Goal: Task Accomplishment & Management: Manage account settings

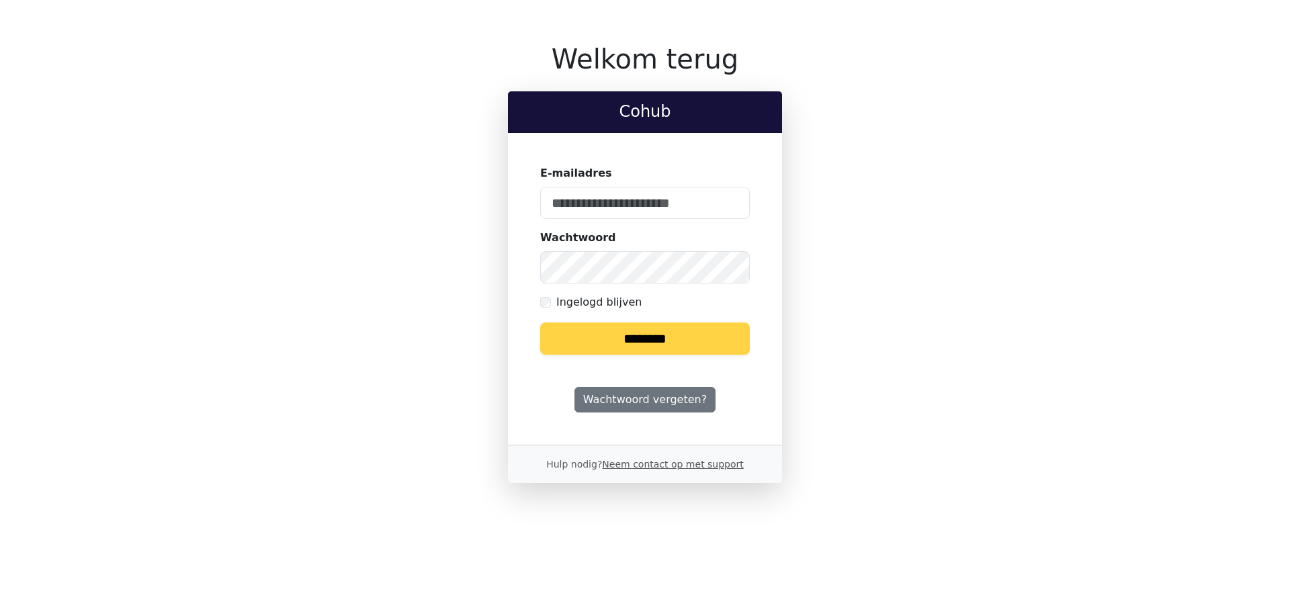
type input "**********"
click at [642, 336] on input "********" at bounding box center [645, 339] width 210 height 32
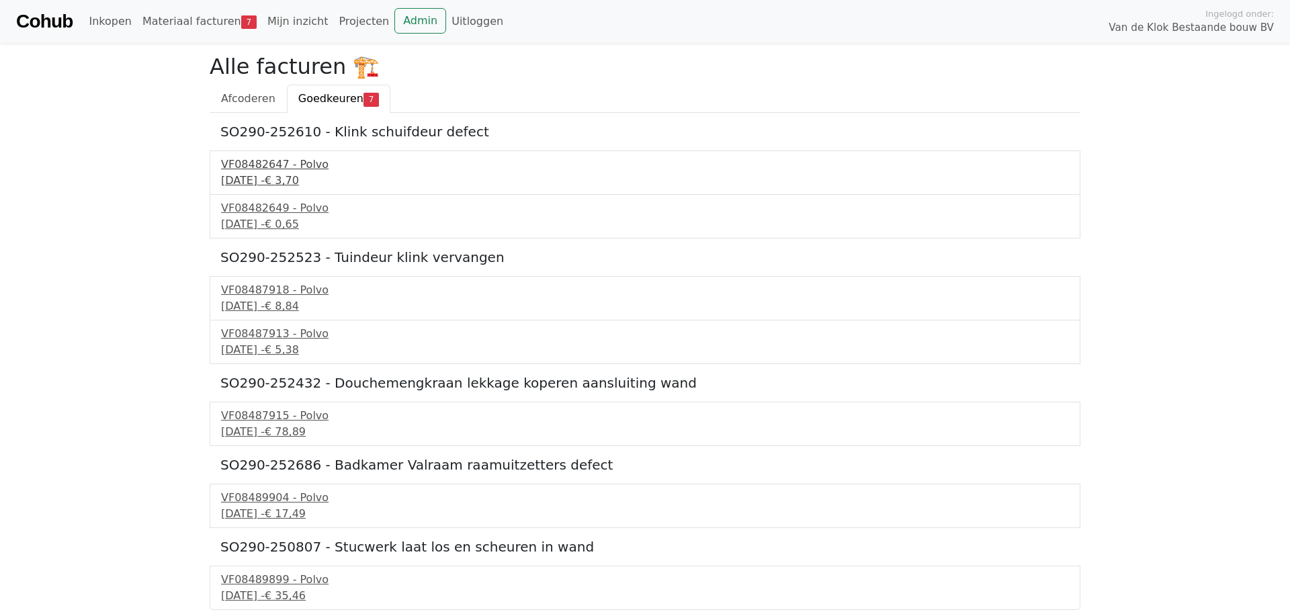
click at [277, 178] on div "[DATE] - € 3,70" at bounding box center [645, 181] width 848 height 16
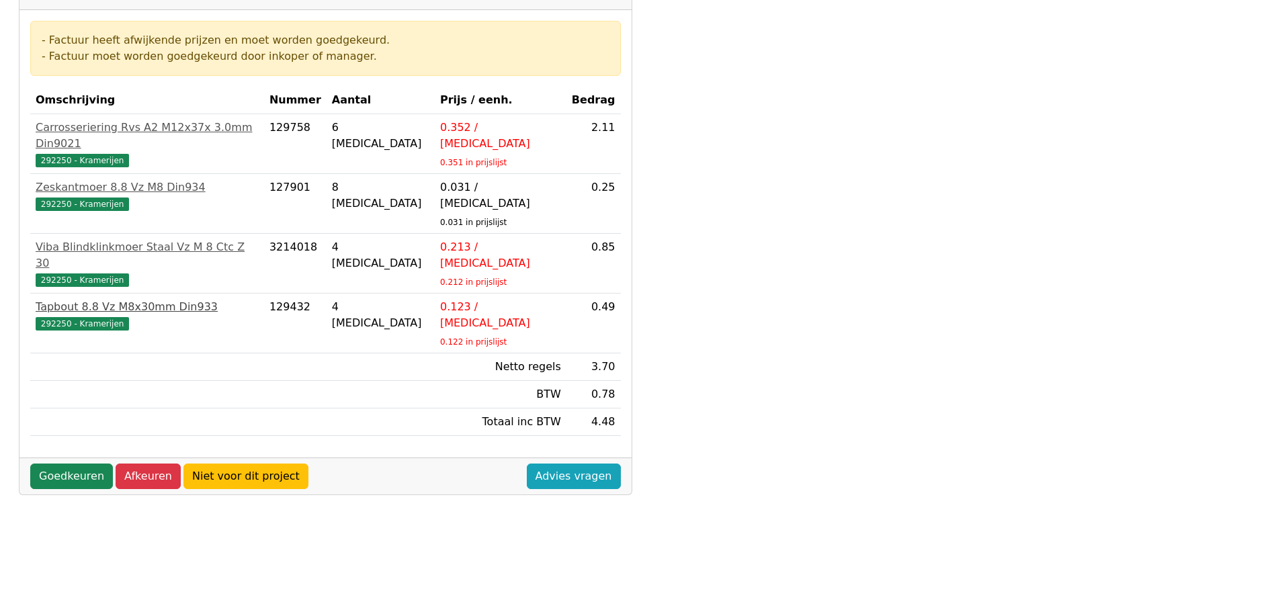
scroll to position [269, 0]
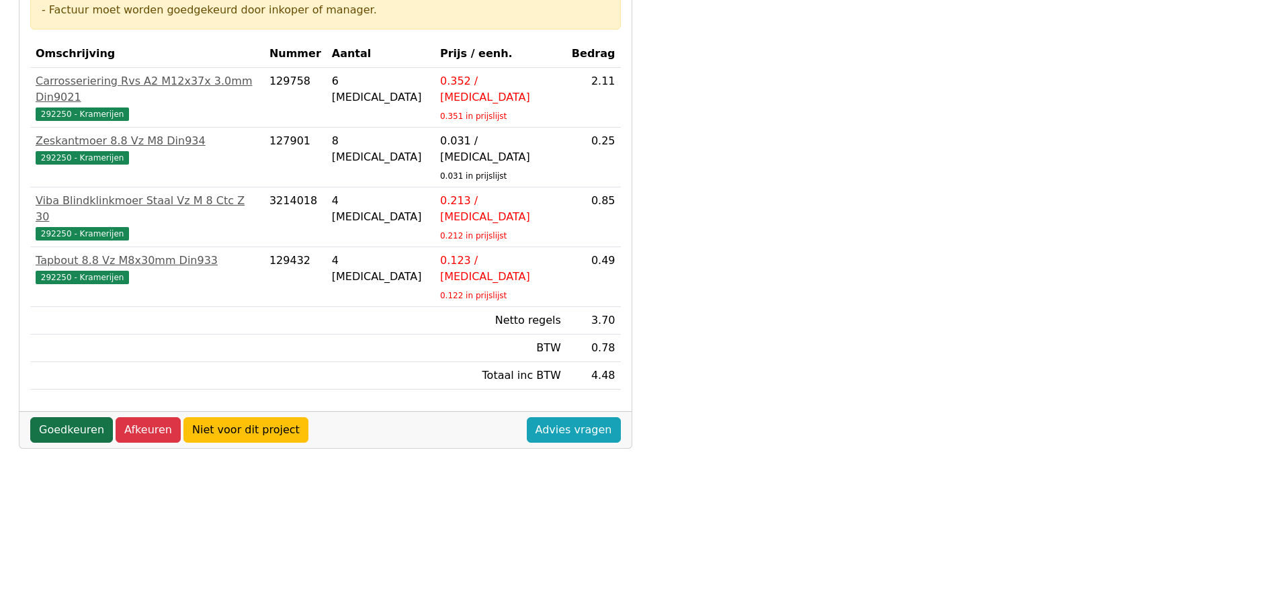
click at [82, 417] on link "Goedkeuren" at bounding box center [71, 430] width 83 height 26
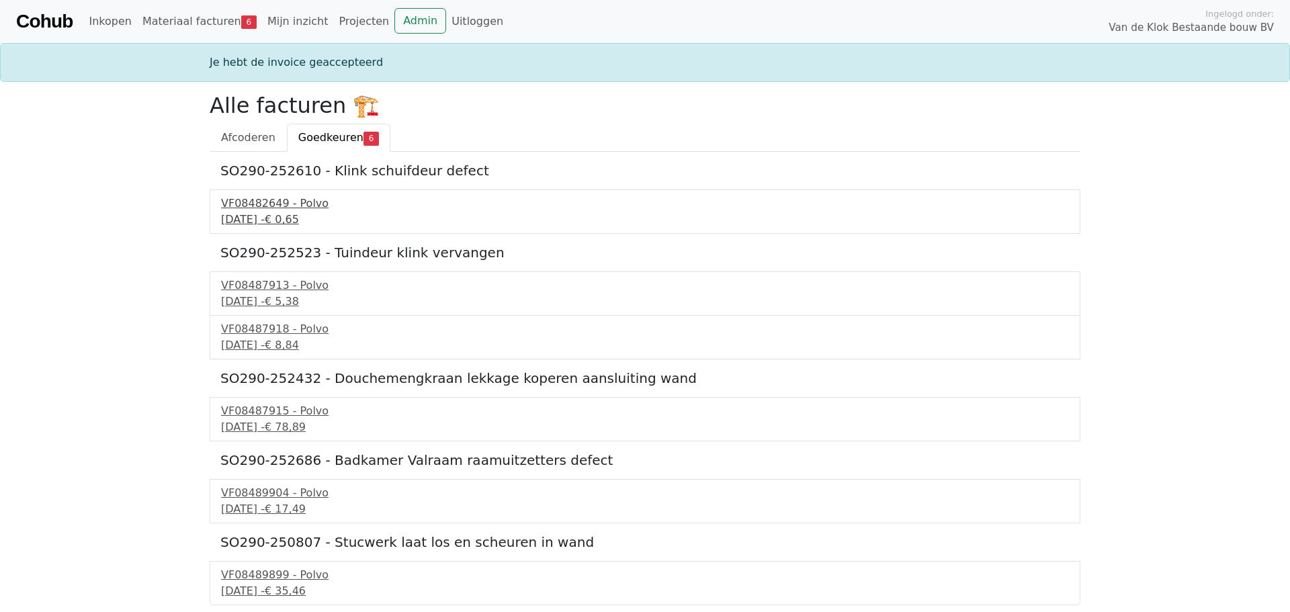
click at [285, 221] on div "10 september 2025 - € 0,65" at bounding box center [645, 220] width 848 height 16
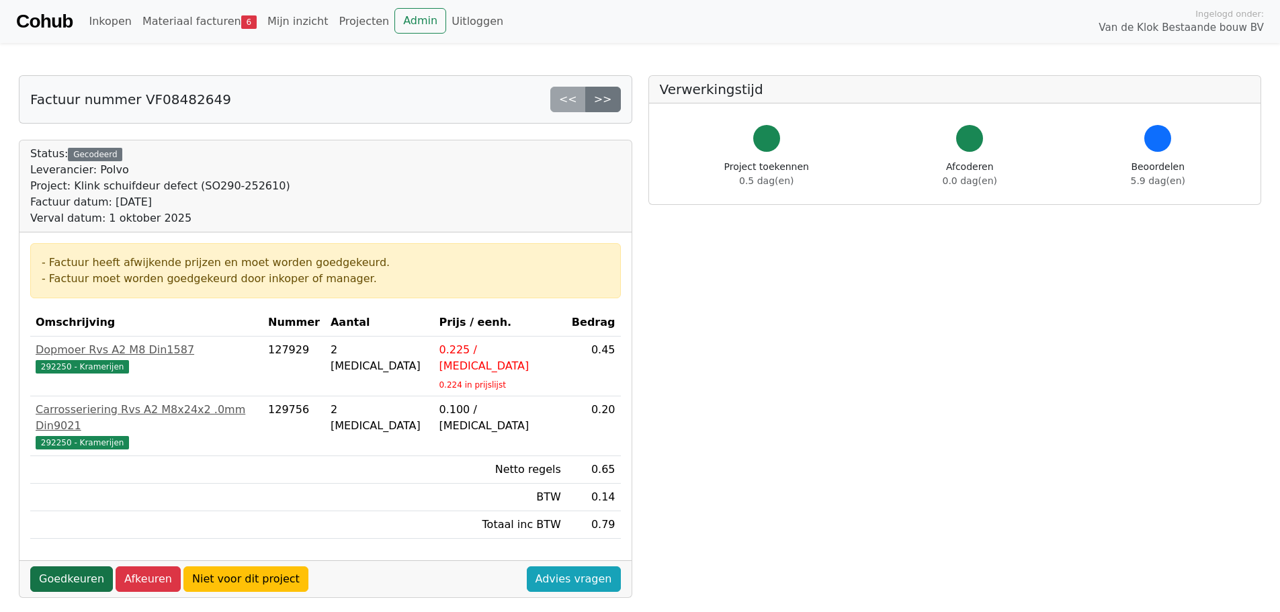
click at [69, 567] on link "Goedkeuren" at bounding box center [71, 580] width 83 height 26
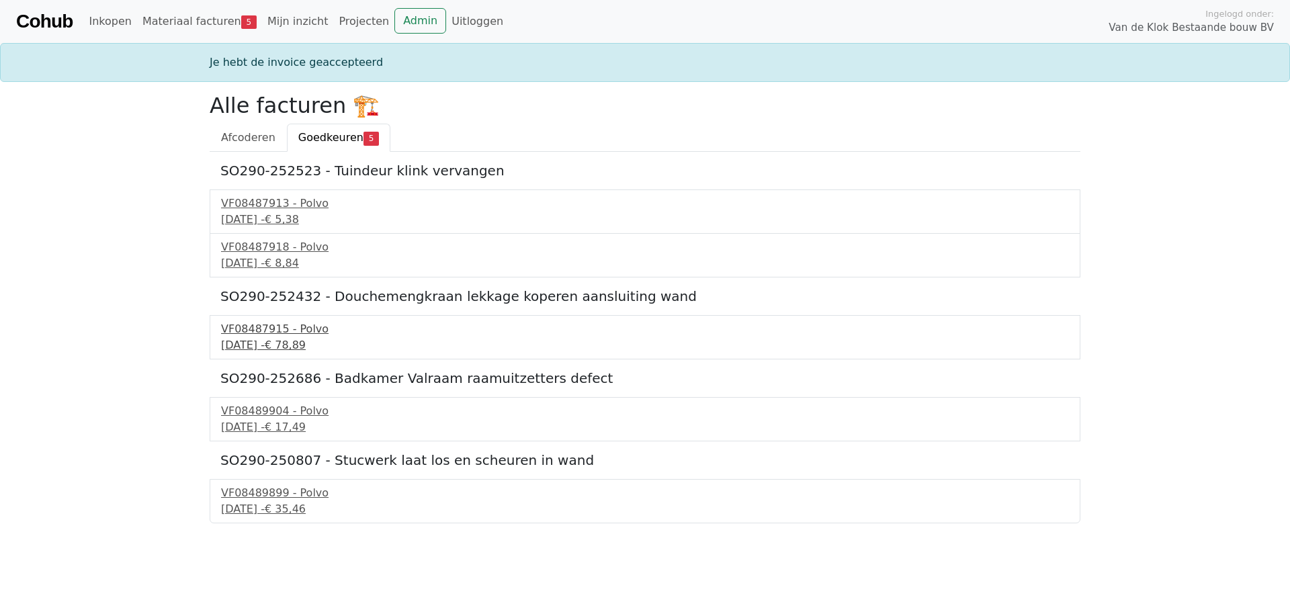
click at [265, 337] on div "VF08487915 - Polvo" at bounding box center [645, 329] width 848 height 16
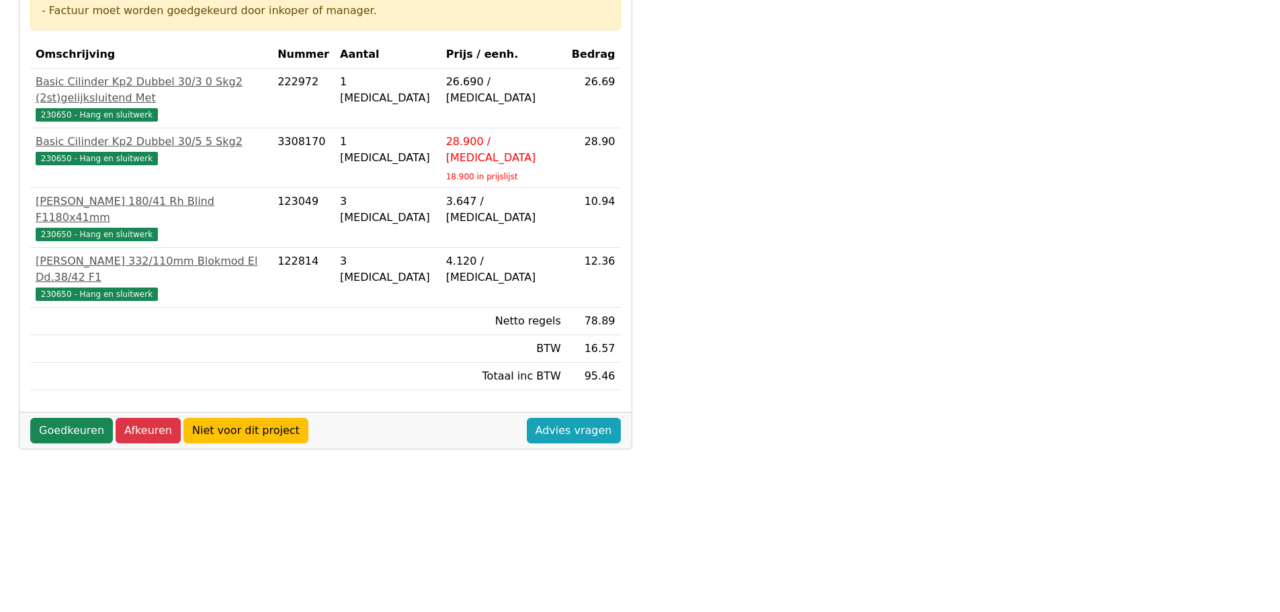
scroll to position [269, 0]
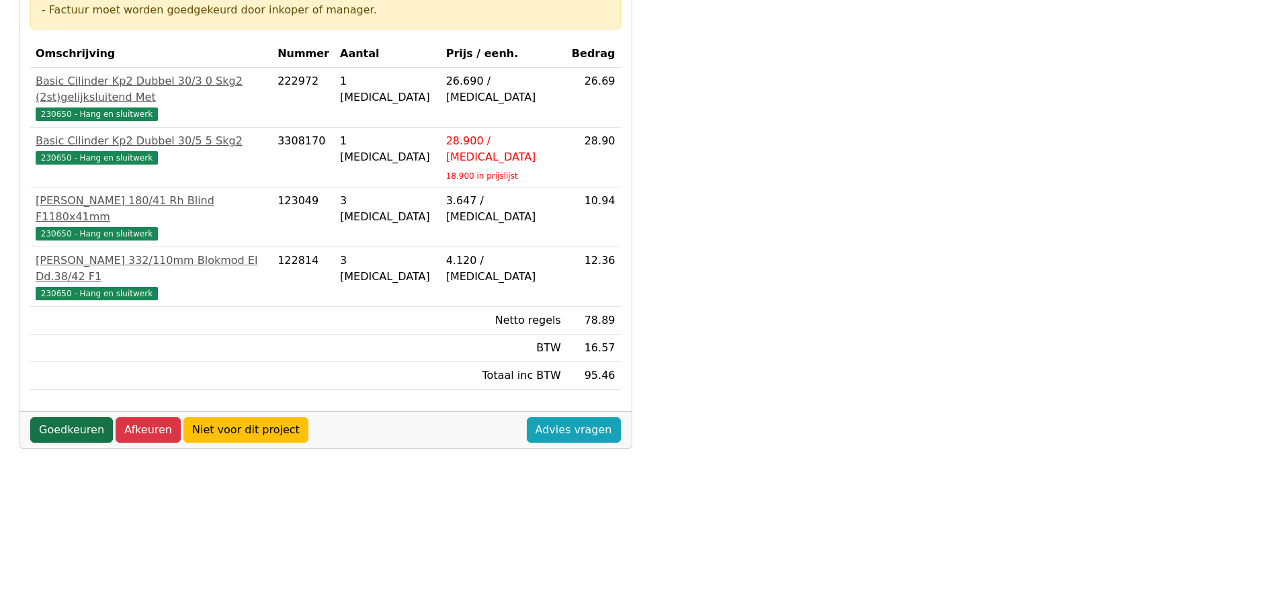
click at [69, 417] on link "Goedkeuren" at bounding box center [71, 430] width 83 height 26
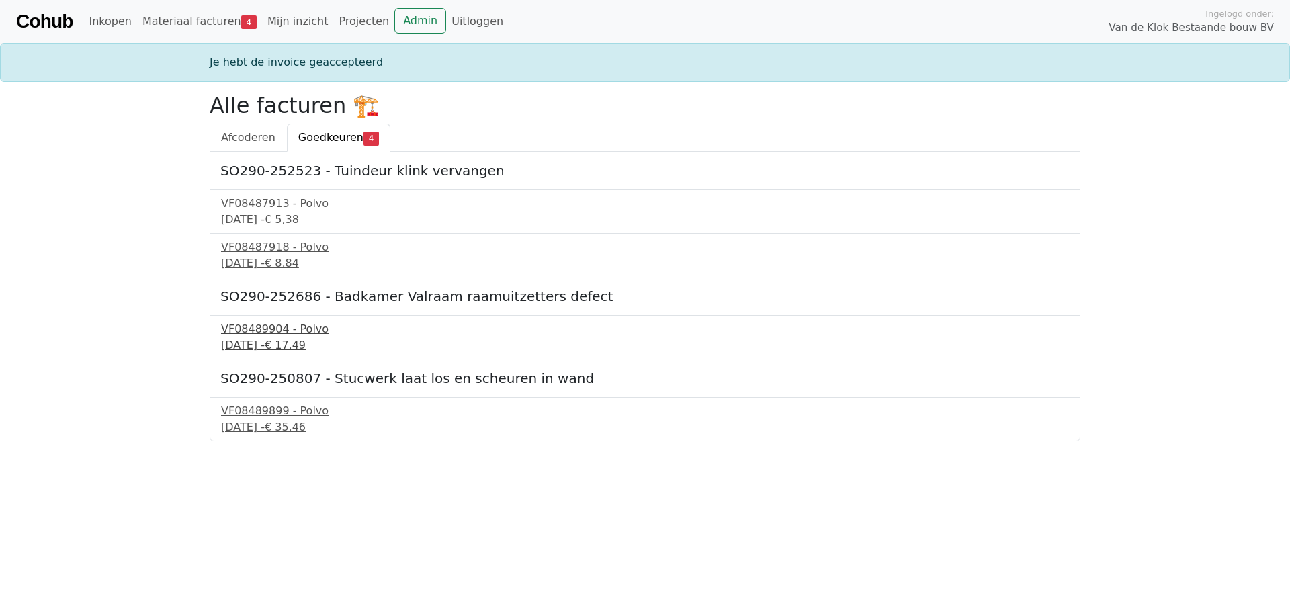
click at [272, 336] on div "VF08489904 - Polvo" at bounding box center [645, 329] width 848 height 16
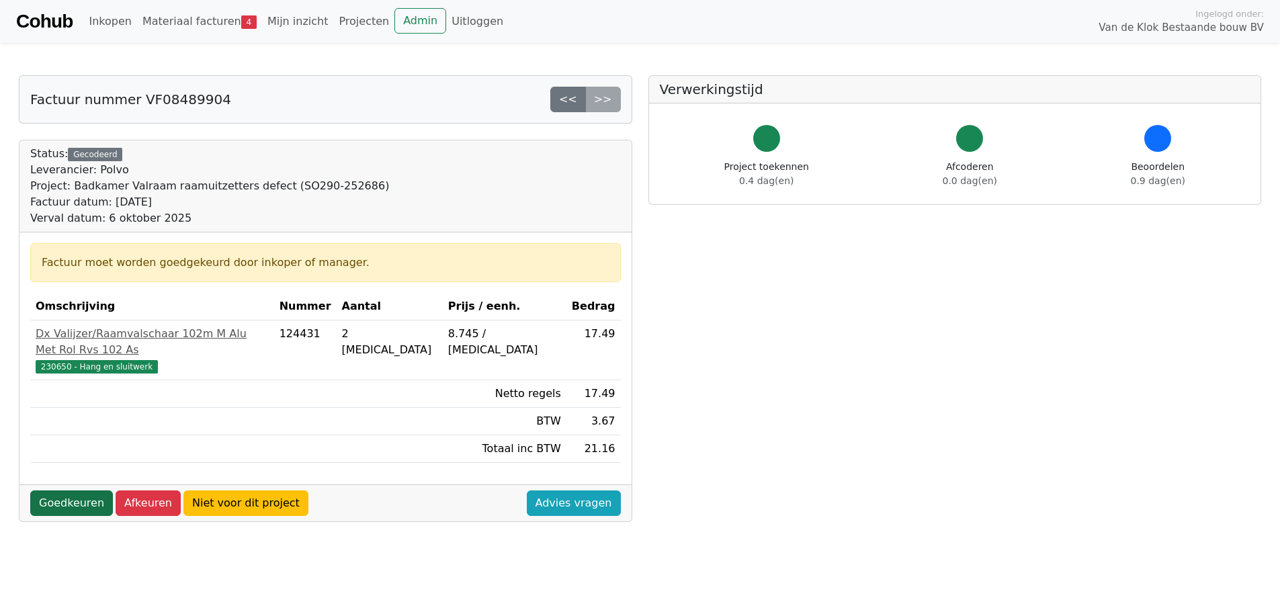
click at [75, 491] on link "Goedkeuren" at bounding box center [71, 504] width 83 height 26
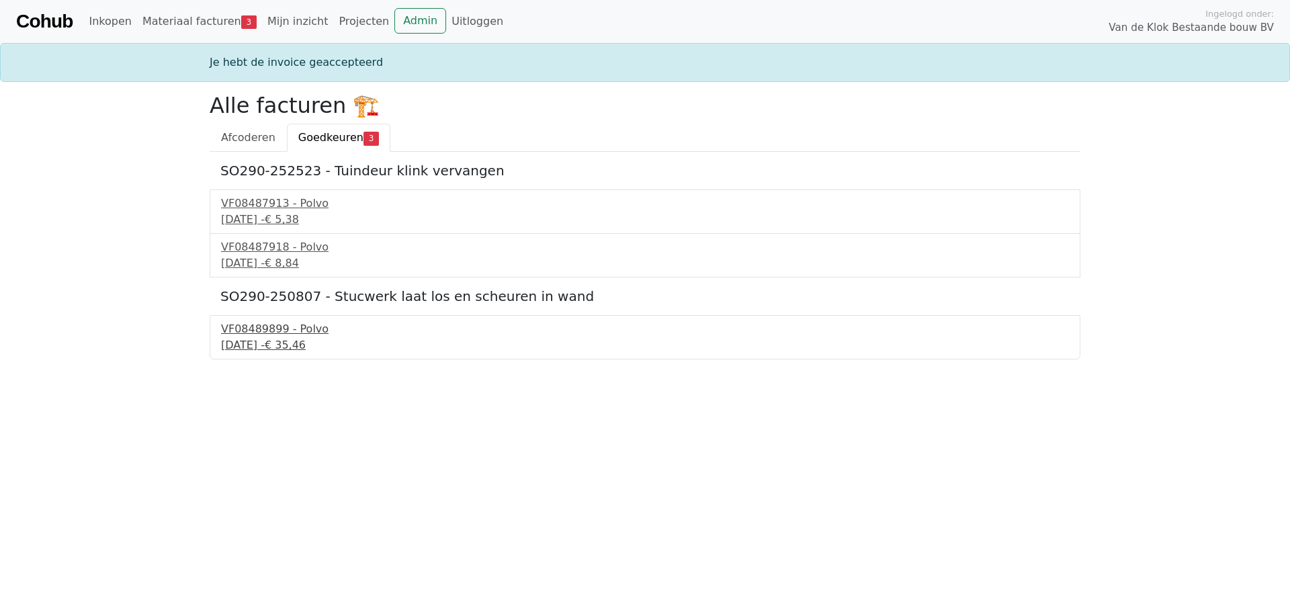
click at [284, 343] on div "15 september 2025 - € 35,46" at bounding box center [645, 345] width 848 height 16
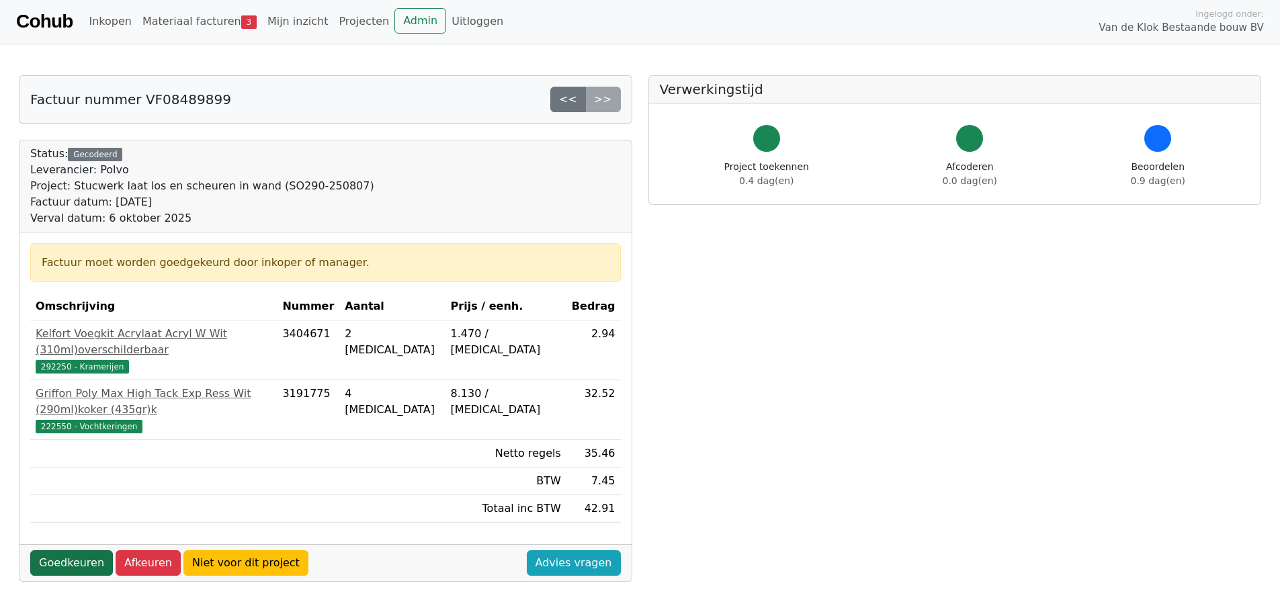
click at [72, 550] on link "Goedkeuren" at bounding box center [71, 563] width 83 height 26
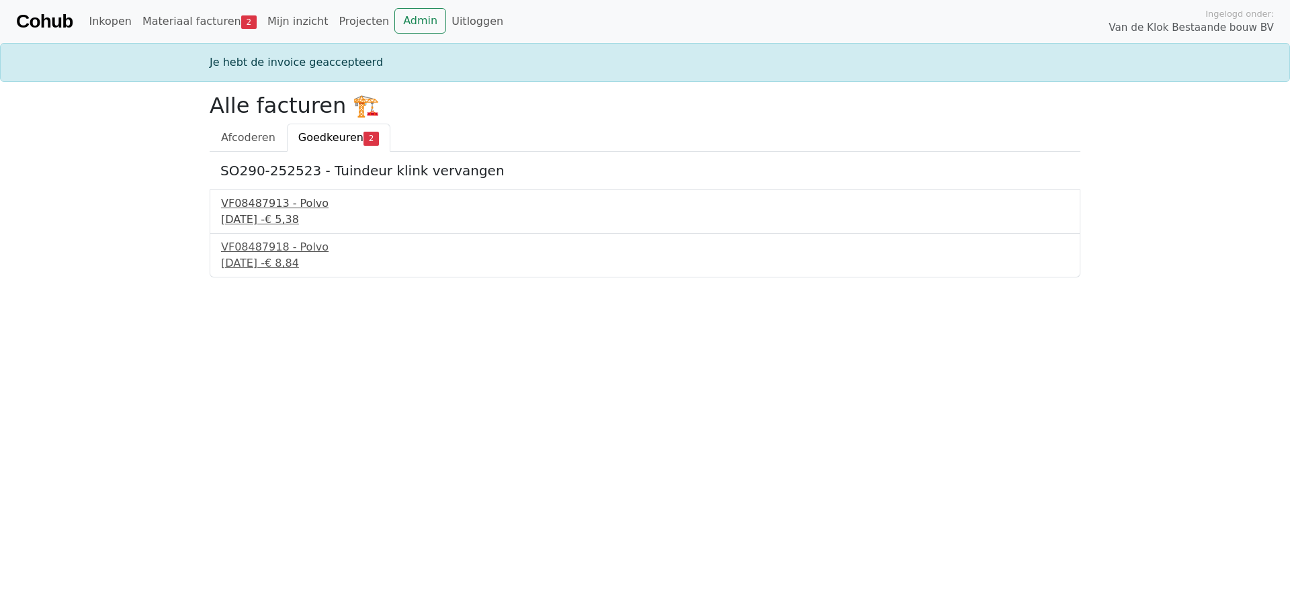
click at [291, 217] on div "[DATE] - € 5,38" at bounding box center [645, 220] width 848 height 16
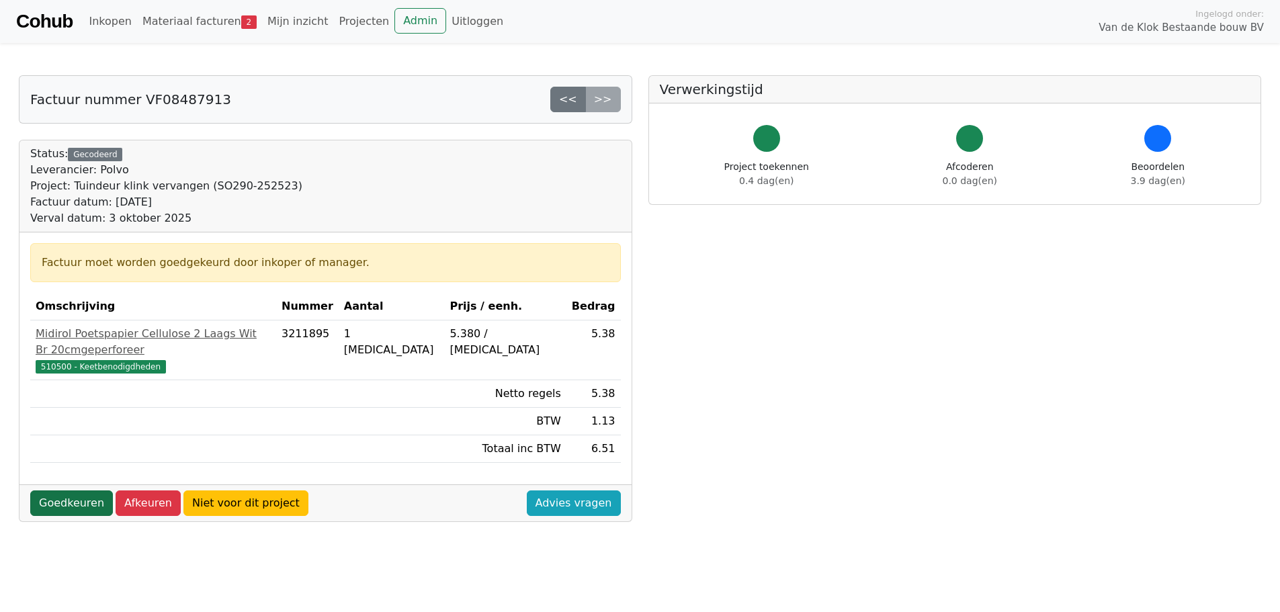
click at [73, 492] on link "Goedkeuren" at bounding box center [71, 504] width 83 height 26
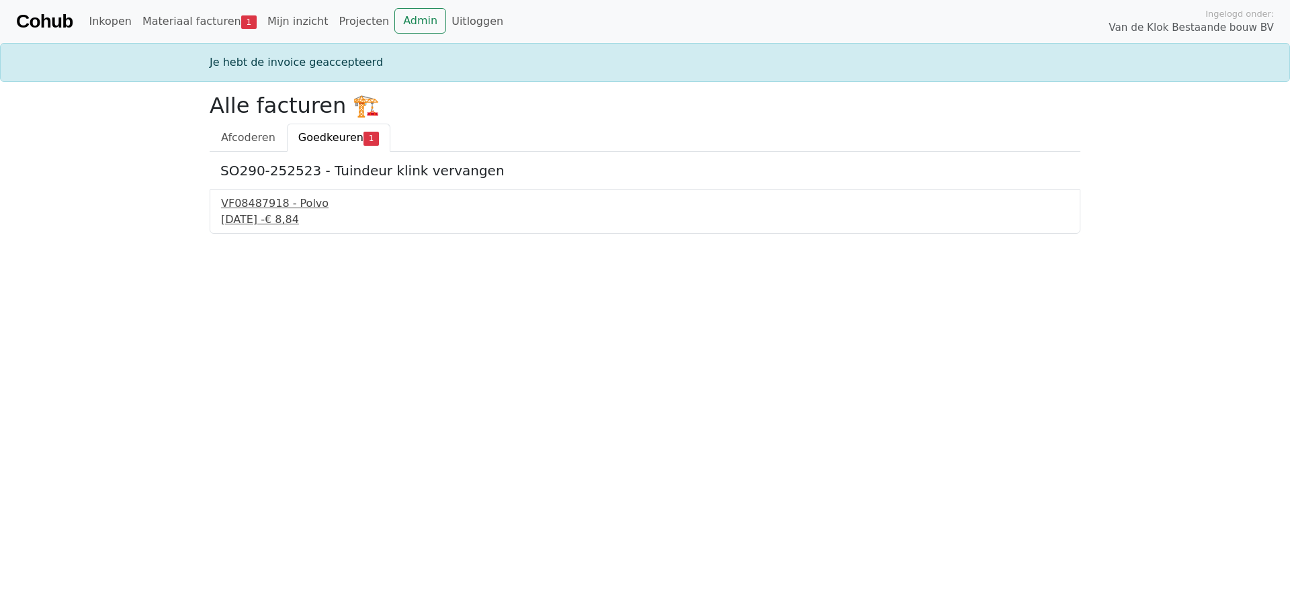
click at [265, 222] on div "12 september 2025 - € 8,84" at bounding box center [645, 220] width 848 height 16
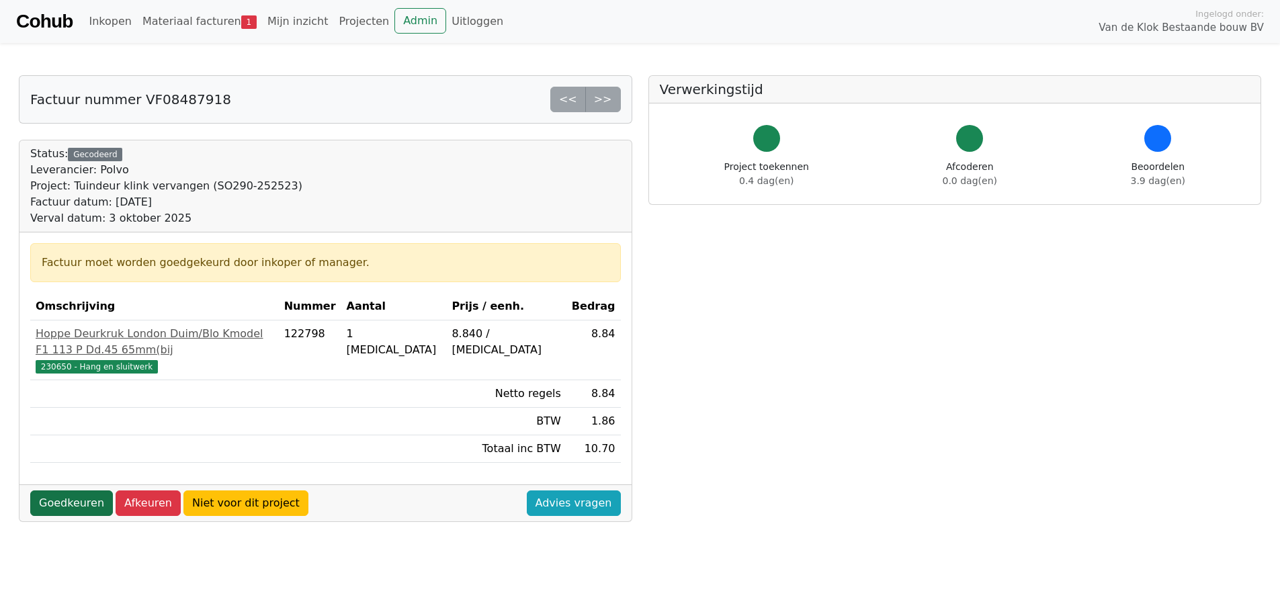
click at [76, 493] on link "Goedkeuren" at bounding box center [71, 504] width 83 height 26
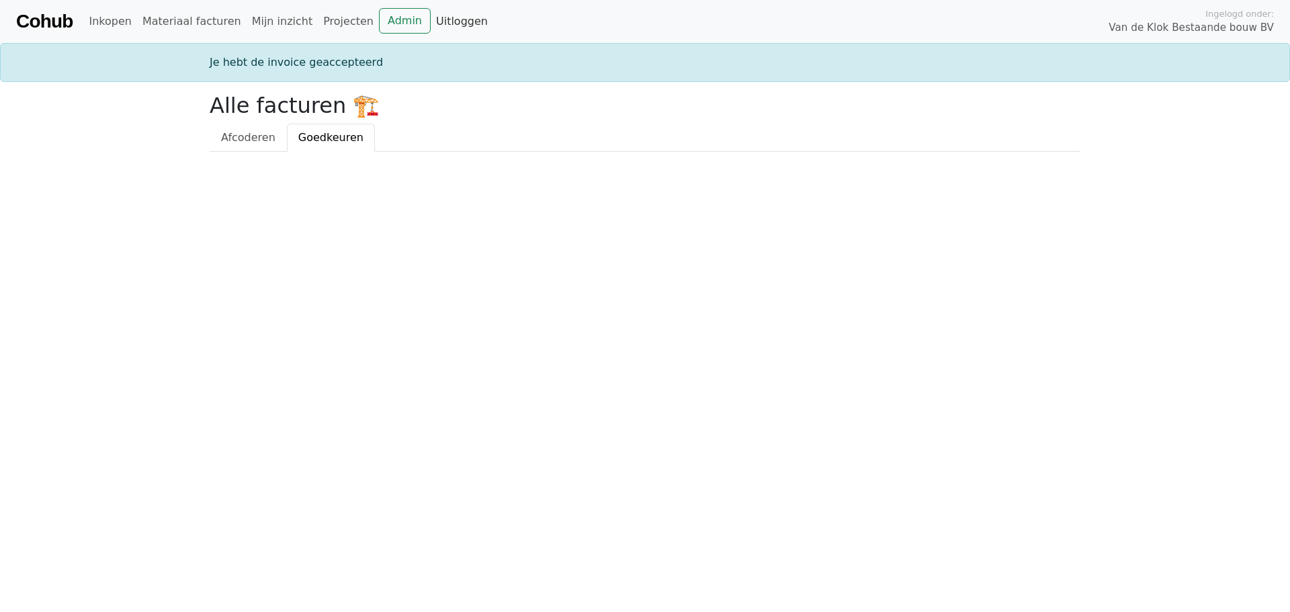
click at [431, 21] on link "Uitloggen" at bounding box center [462, 21] width 62 height 27
